Goal: Communication & Community: Answer question/provide support

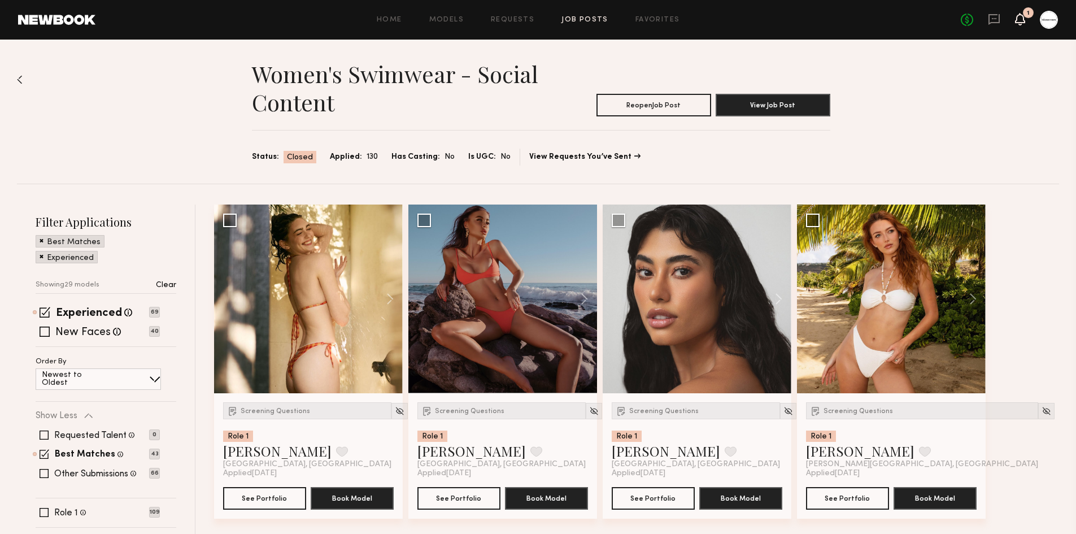
click at [1024, 20] on icon at bounding box center [1020, 19] width 9 height 8
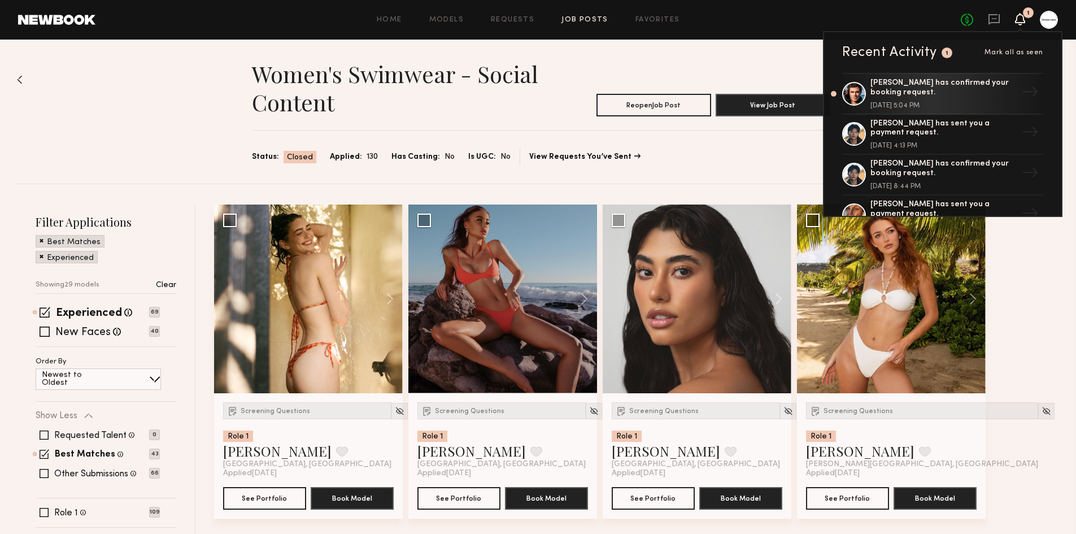
click at [1016, 23] on icon at bounding box center [1020, 19] width 10 height 12
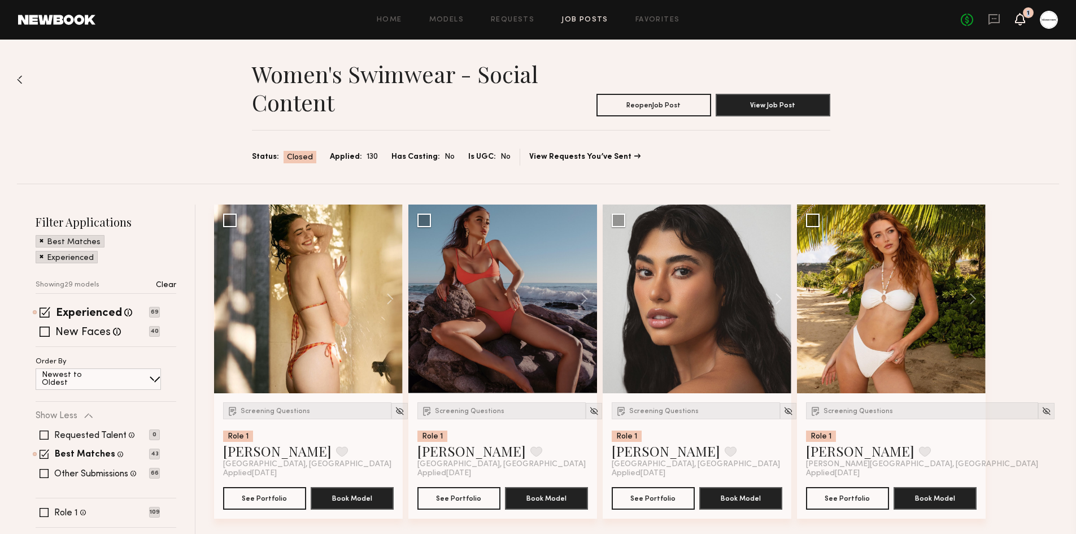
click at [1016, 23] on icon at bounding box center [1020, 19] width 10 height 12
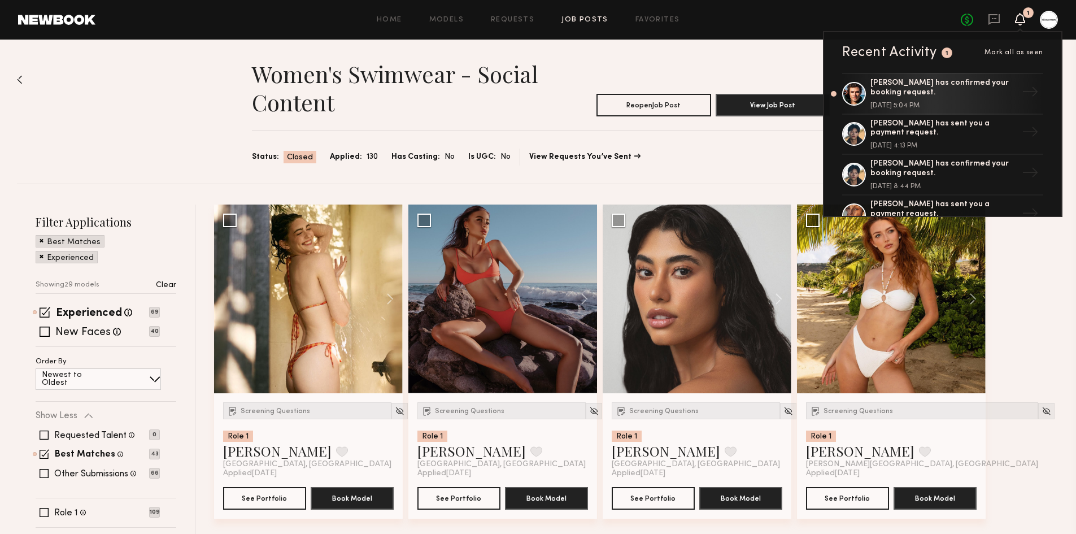
click at [1002, 23] on div "No fees up to $5,000 1 Recent Activity 1 Mark all as seen [PERSON_NAME] has con…" at bounding box center [1009, 20] width 97 height 18
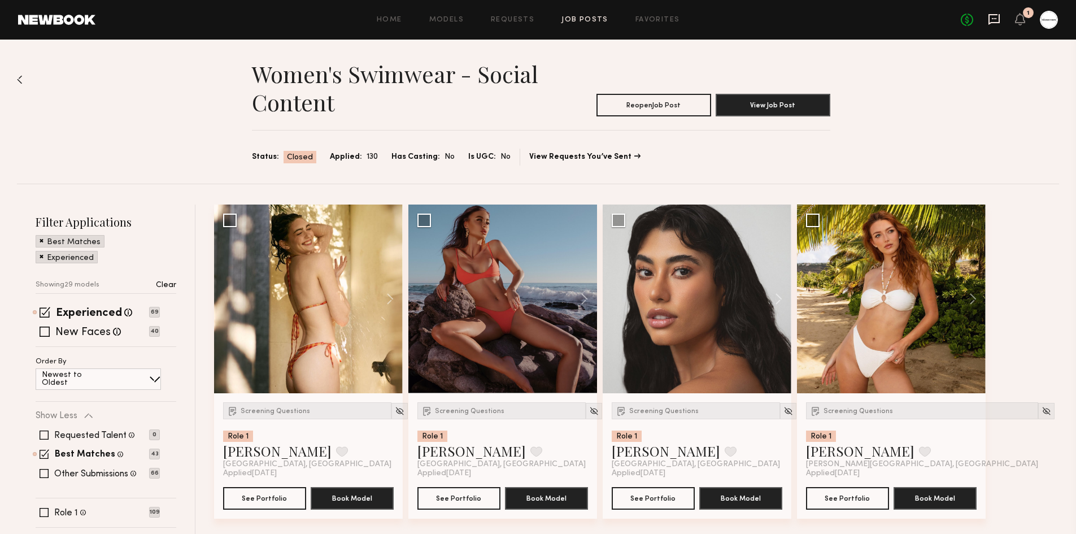
click at [997, 23] on icon at bounding box center [994, 19] width 11 height 11
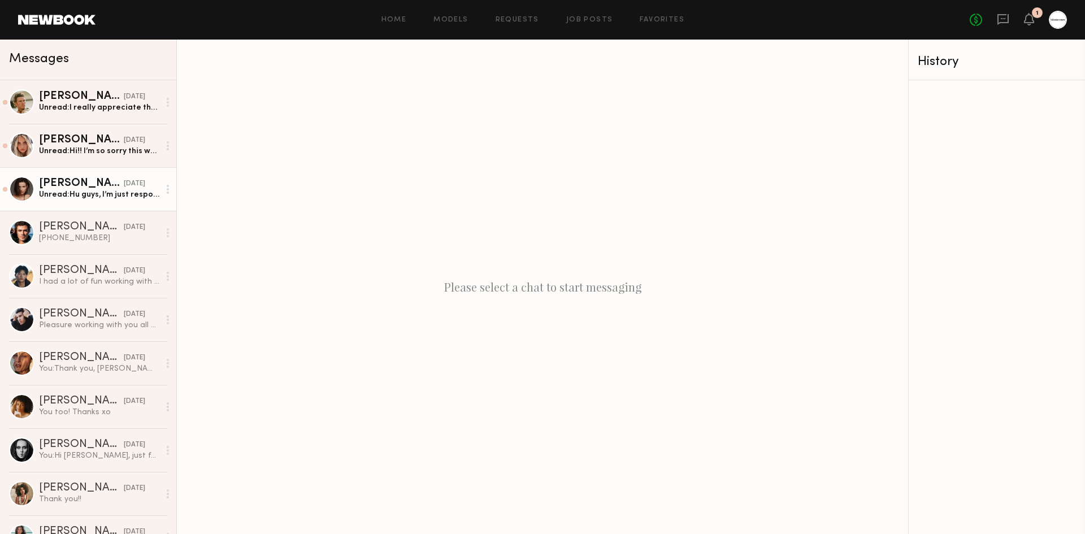
click at [124, 186] on div "[DATE]" at bounding box center [134, 184] width 21 height 11
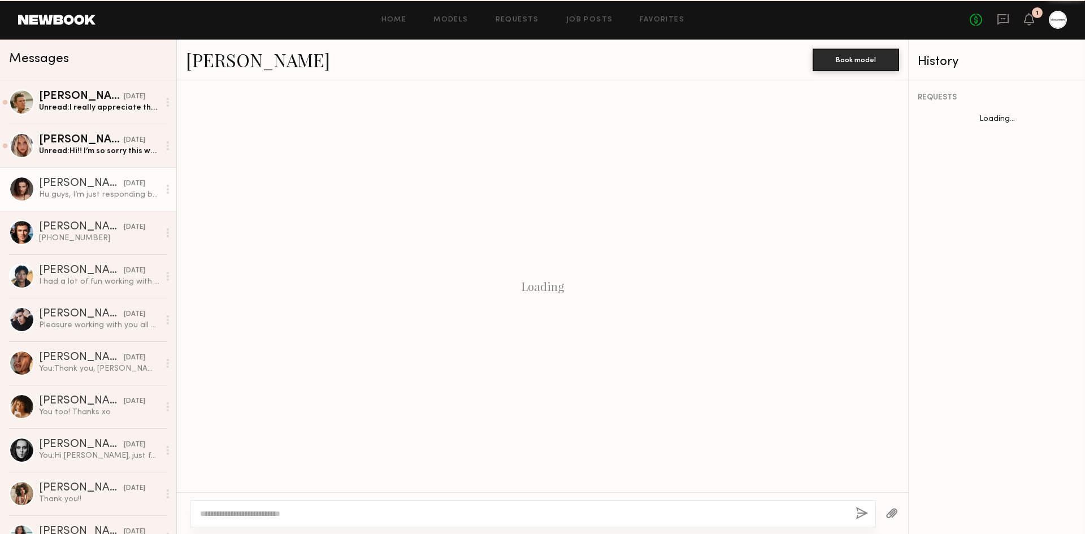
scroll to position [826, 0]
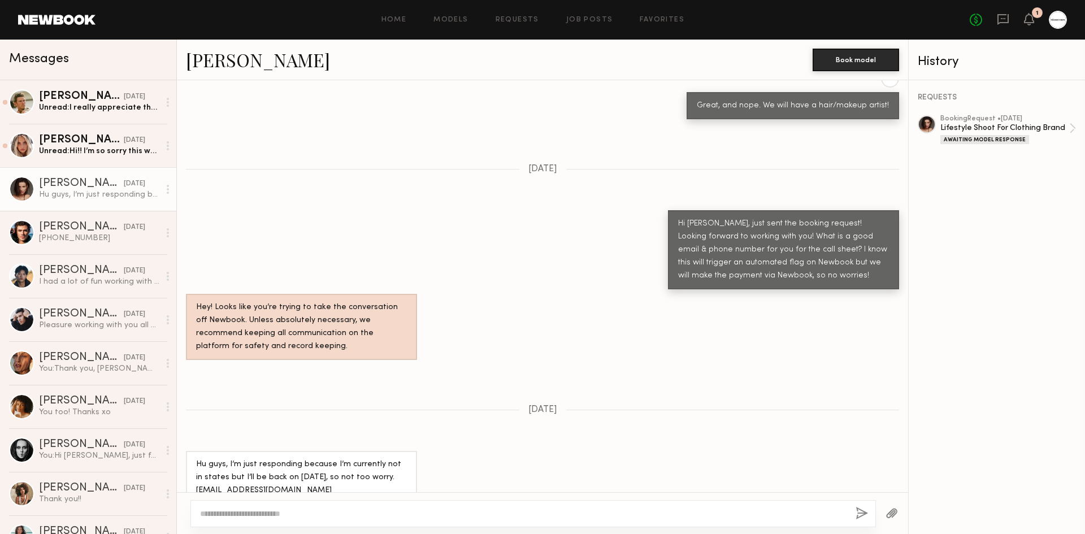
click at [271, 496] on div at bounding box center [542, 513] width 731 height 42
click at [263, 506] on div at bounding box center [532, 513] width 685 height 27
click at [263, 507] on div at bounding box center [532, 513] width 685 height 27
click at [267, 514] on textarea at bounding box center [523, 513] width 646 height 11
type textarea "**********"
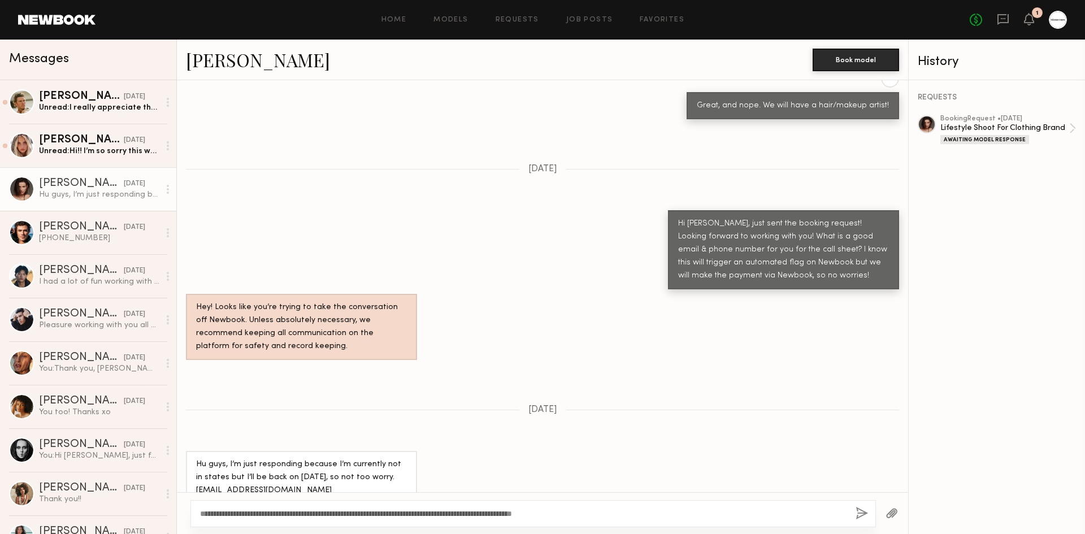
click at [856, 514] on button "button" at bounding box center [861, 514] width 12 height 14
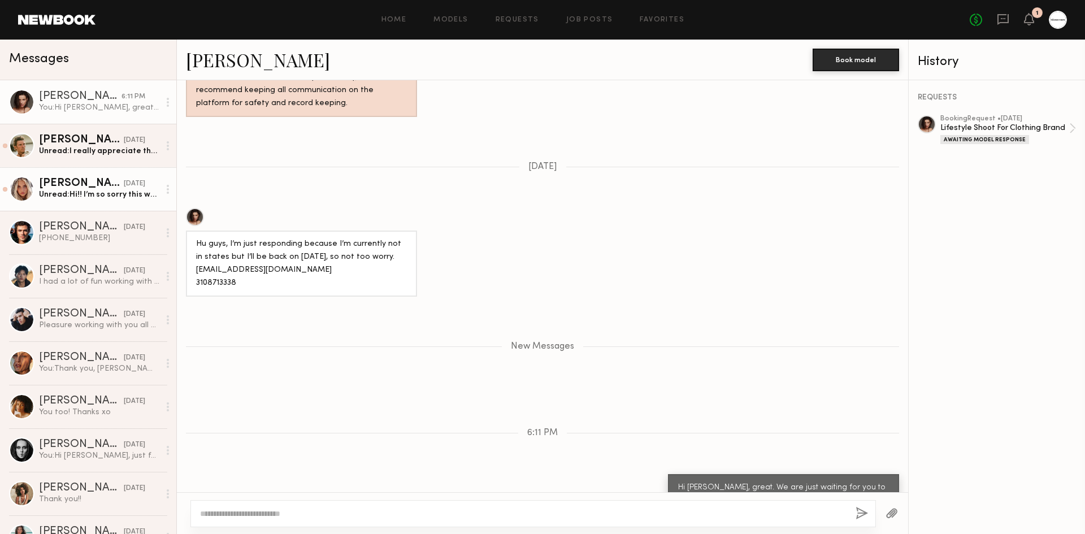
click at [83, 186] on div "[PERSON_NAME]" at bounding box center [81, 183] width 85 height 11
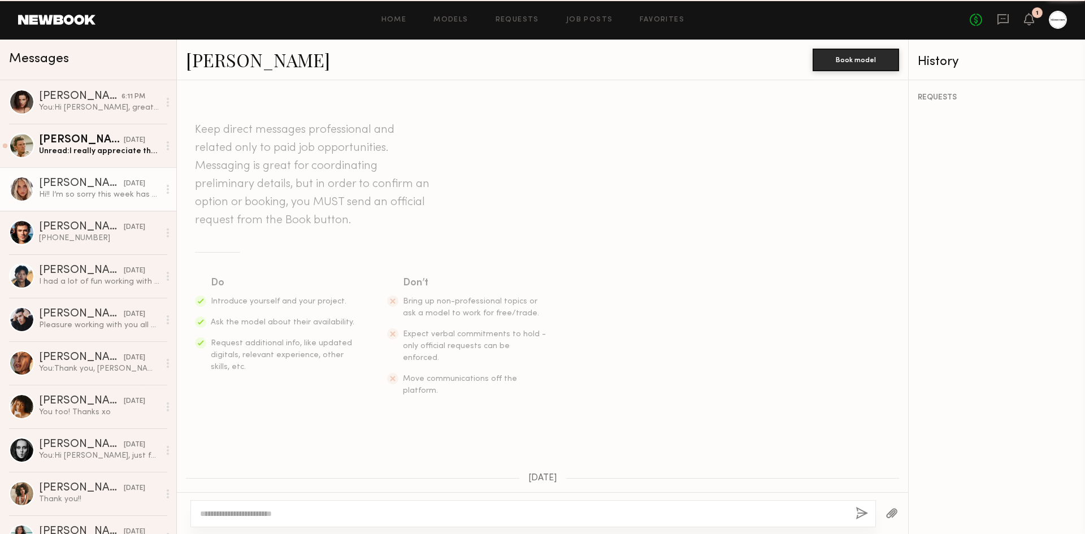
scroll to position [520, 0]
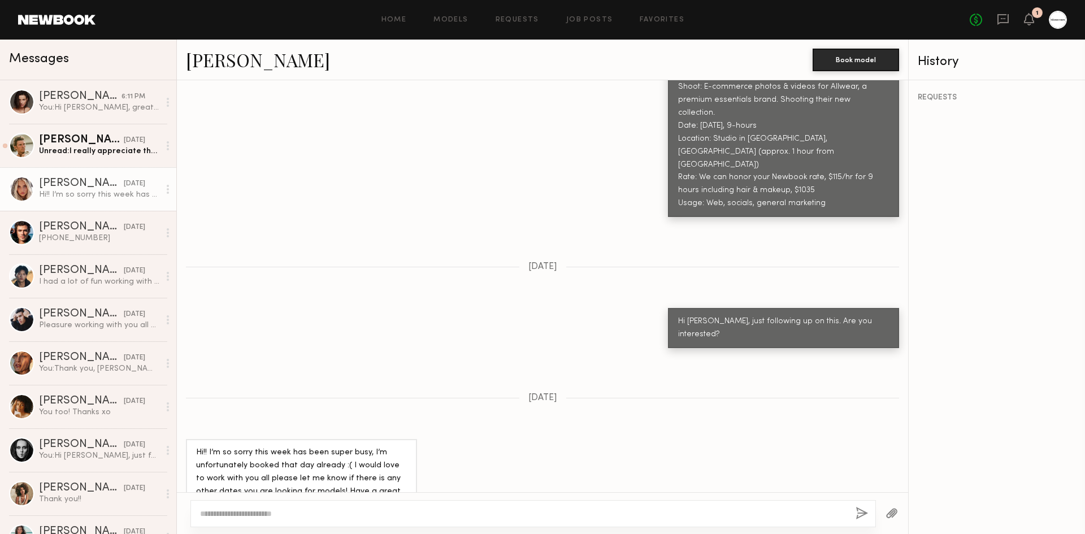
click at [559, 439] on div "Hi!! I’m so sorry this week has been super busy, I’m unfortunately booked that …" at bounding box center [542, 504] width 731 height 131
click at [449, 501] on div at bounding box center [532, 513] width 685 height 27
click at [445, 507] on div at bounding box center [532, 513] width 685 height 27
click at [445, 514] on textarea at bounding box center [523, 513] width 646 height 11
type textarea "**********"
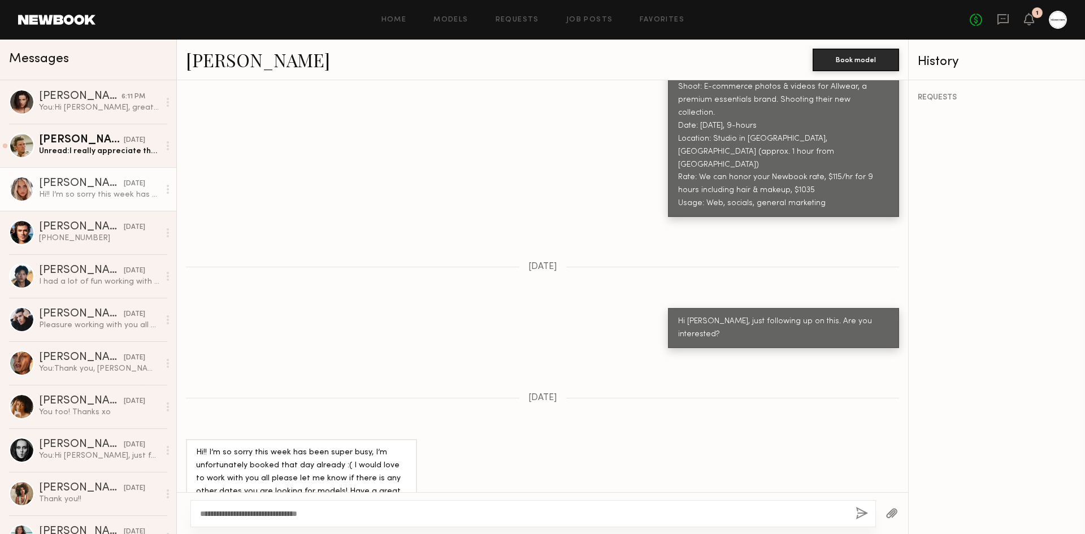
drag, startPoint x: 861, startPoint y: 512, endPoint x: 829, endPoint y: 492, distance: 37.6
click at [861, 512] on button "button" at bounding box center [861, 514] width 12 height 14
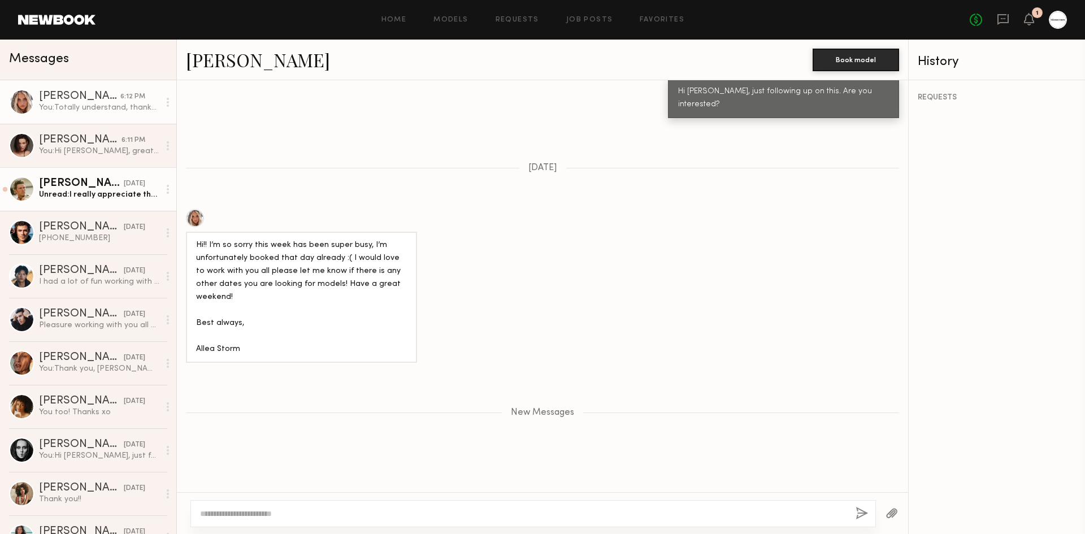
click at [90, 172] on link "[PERSON_NAME] [DATE] Unread: I really appreciate the opportunity to work with y…" at bounding box center [88, 189] width 176 height 44
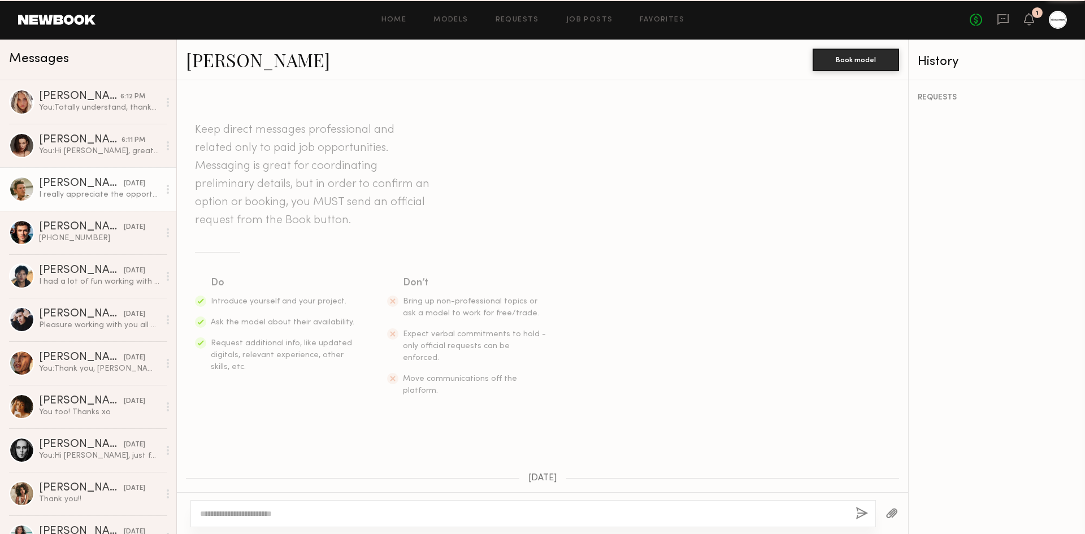
scroll to position [1071, 0]
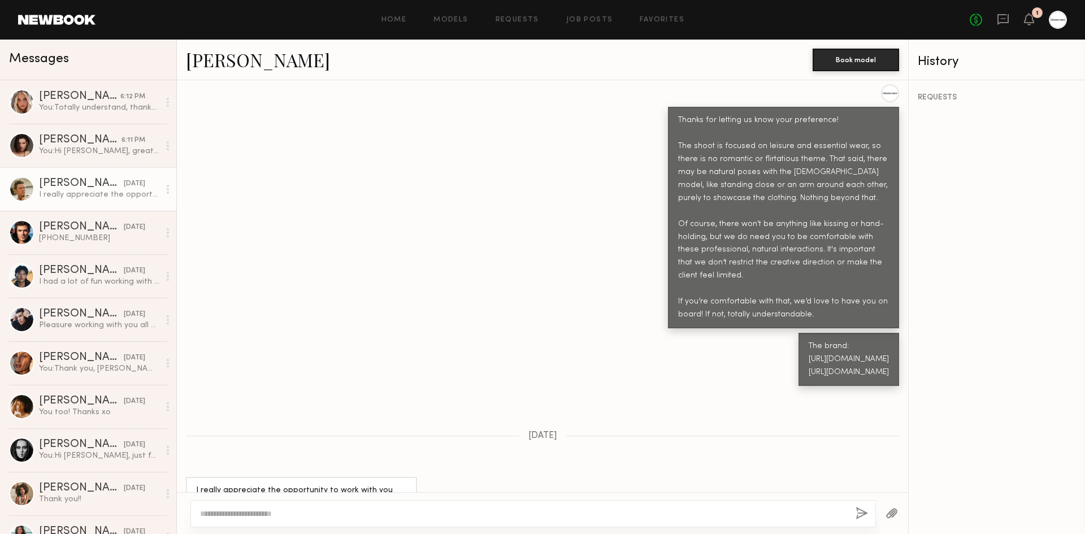
click at [375, 514] on div at bounding box center [532, 513] width 685 height 27
click at [375, 514] on textarea at bounding box center [523, 513] width 646 height 11
type textarea "*"
type textarea "**********"
click at [856, 514] on button "button" at bounding box center [861, 514] width 12 height 14
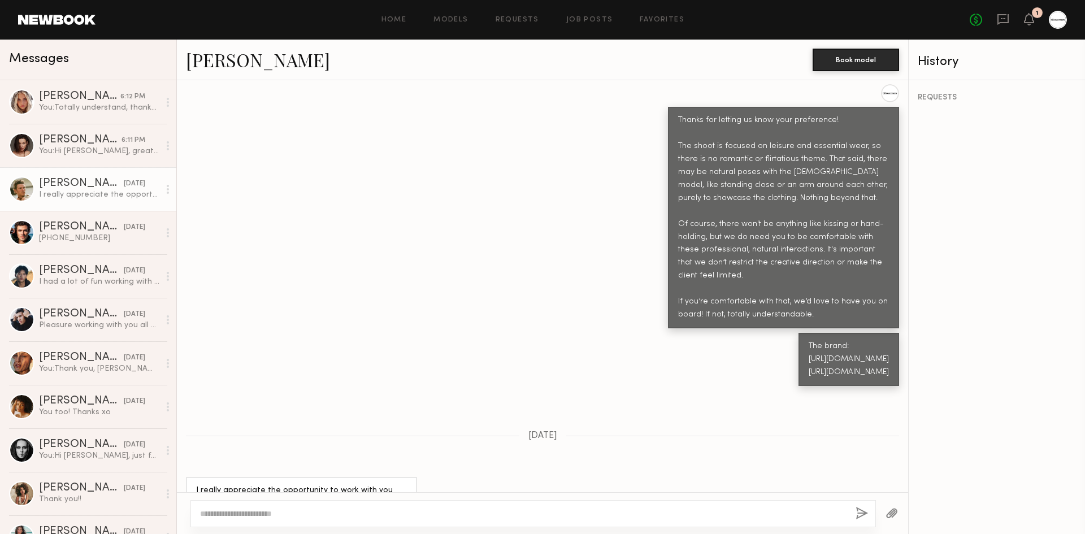
scroll to position [1301, 0]
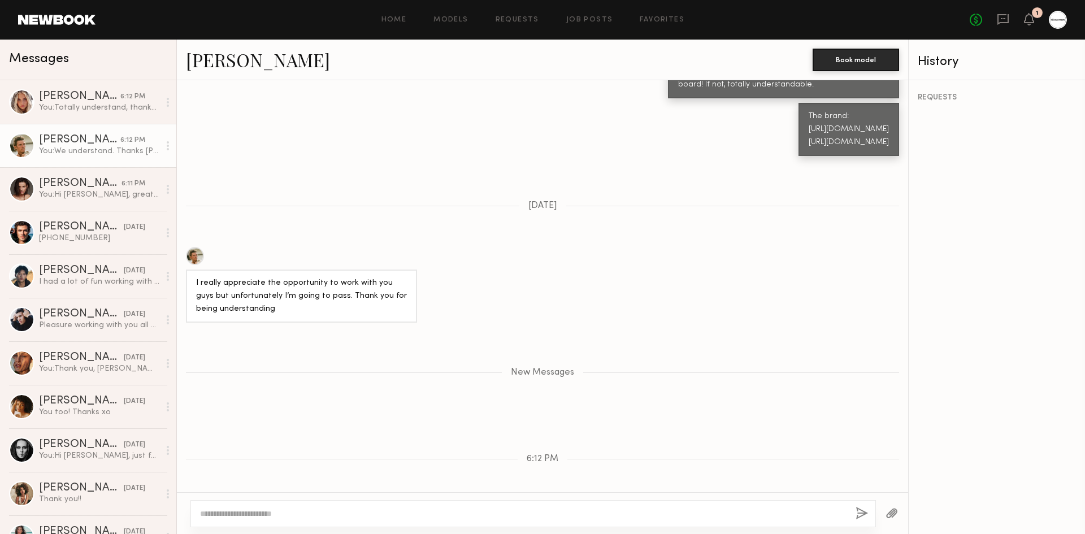
click at [738, 3] on header "Home Models Requests Job Posts Favorites Sign Out No fees up to $5,000 1" at bounding box center [542, 20] width 1085 height 40
click at [1033, 18] on icon at bounding box center [1029, 19] width 10 height 12
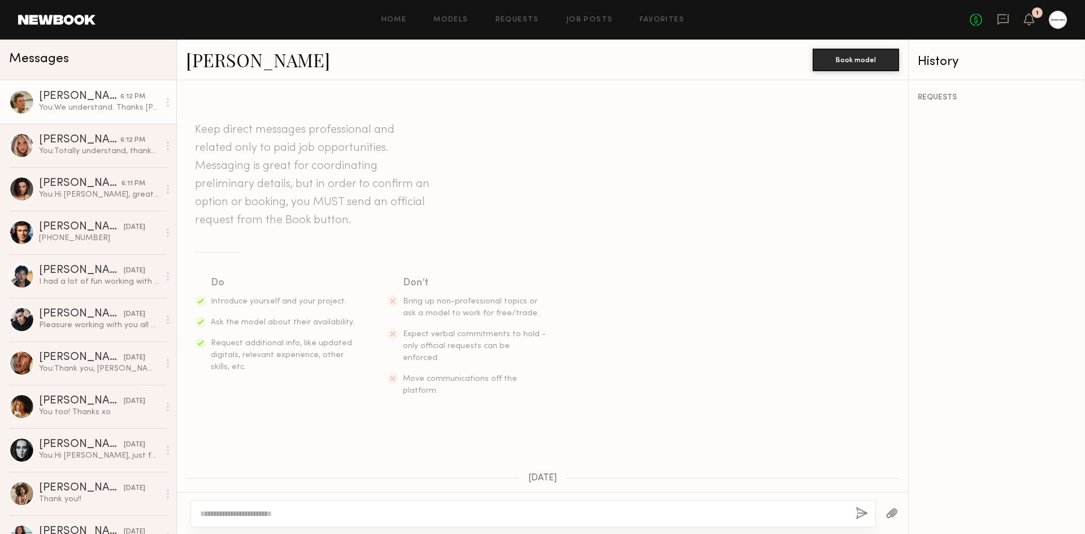
scroll to position [1200, 0]
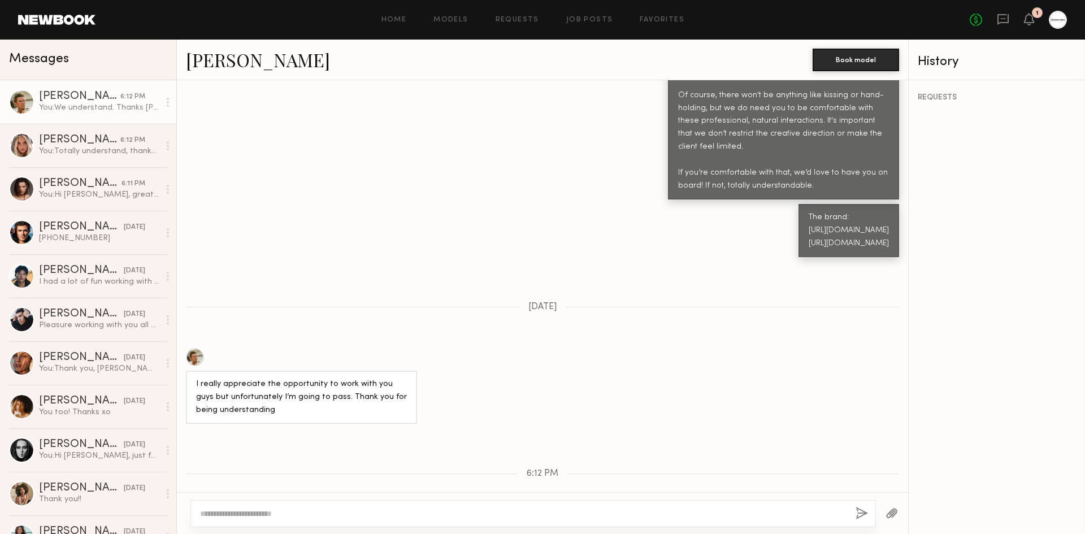
click at [427, 243] on div "Keep direct messages professional and related only to paid job opportunities. M…" at bounding box center [542, 286] width 731 height 412
